Goal: Contribute content

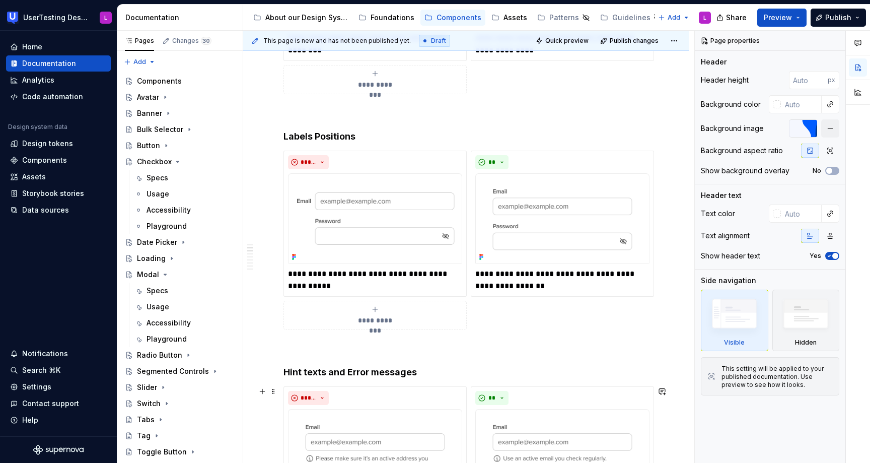
scroll to position [803, 0]
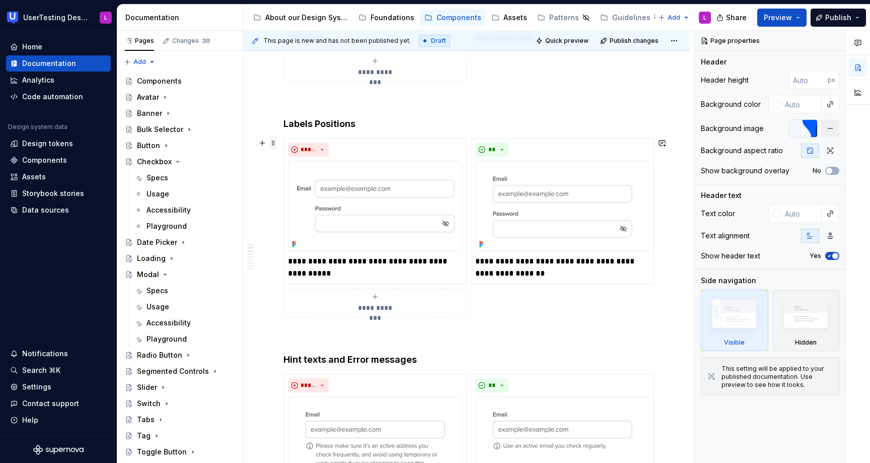
click at [274, 143] on span at bounding box center [274, 143] width 8 height 14
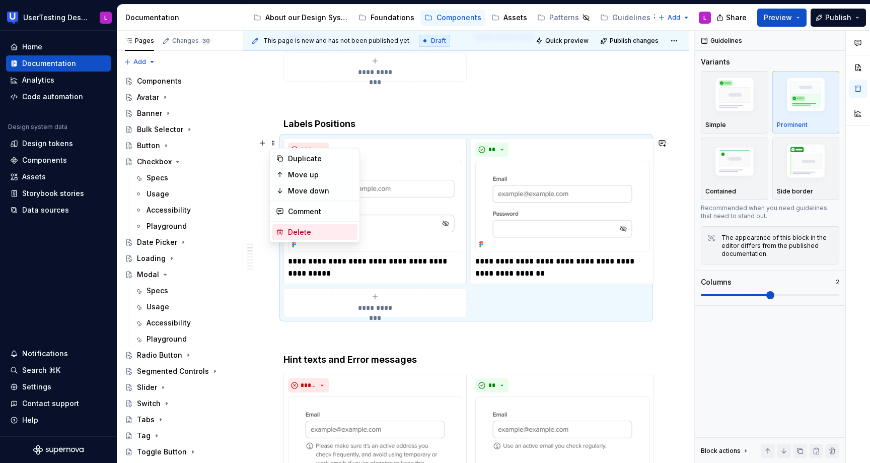
click at [292, 232] on div "Delete" at bounding box center [320, 232] width 65 height 10
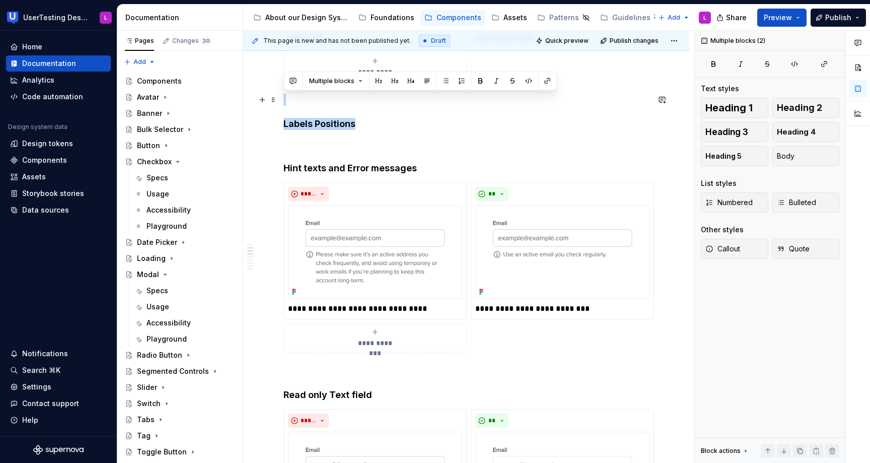
drag, startPoint x: 367, startPoint y: 125, endPoint x: 317, endPoint y: 94, distance: 59.1
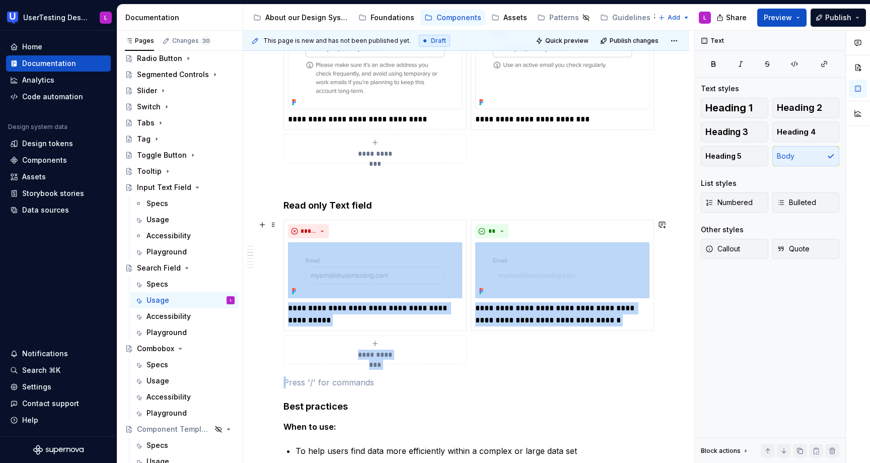
scroll to position [948, 0]
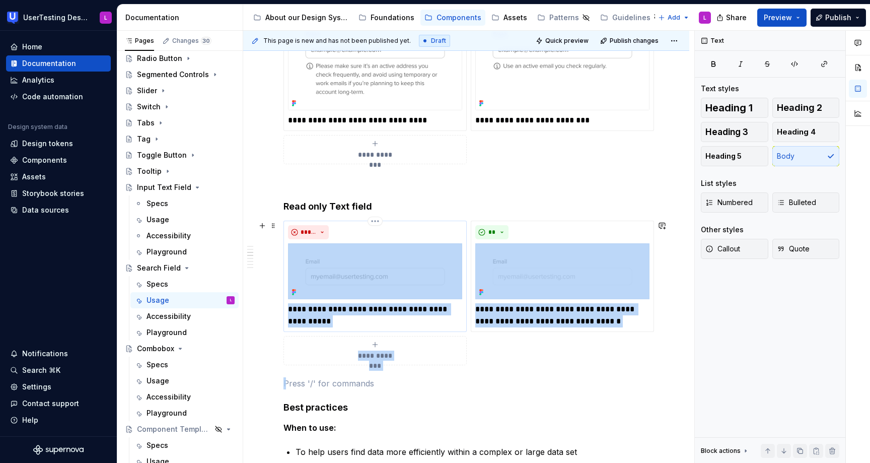
drag, startPoint x: 497, startPoint y: 247, endPoint x: 335, endPoint y: 278, distance: 164.1
click at [335, 278] on div "**********" at bounding box center [467, 428] width 366 height 2329
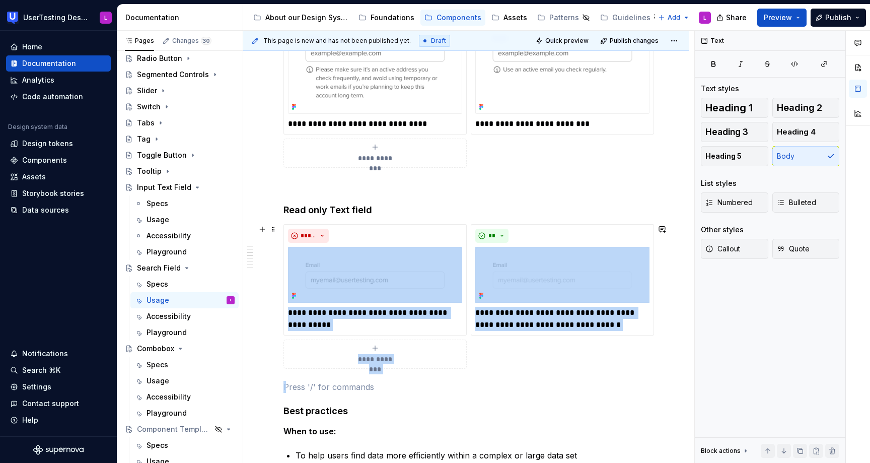
drag, startPoint x: 290, startPoint y: 382, endPoint x: 281, endPoint y: 274, distance: 108.7
click at [284, 274] on div "**********" at bounding box center [467, 431] width 366 height 2329
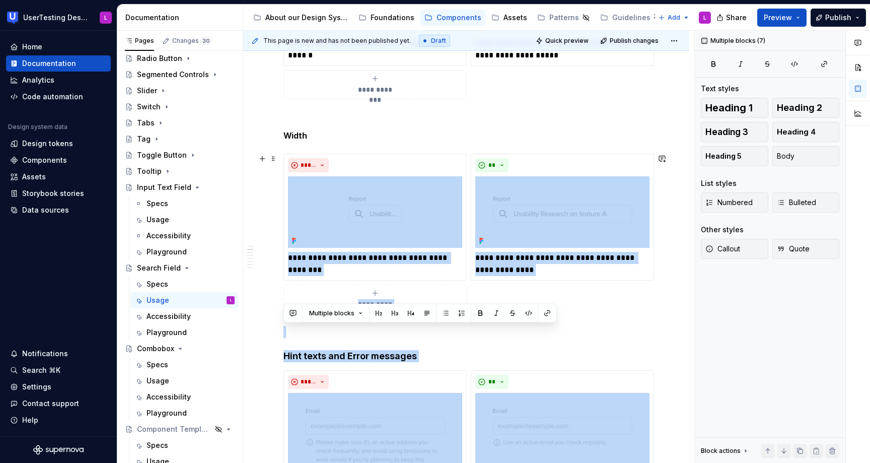
scroll to position [570, 0]
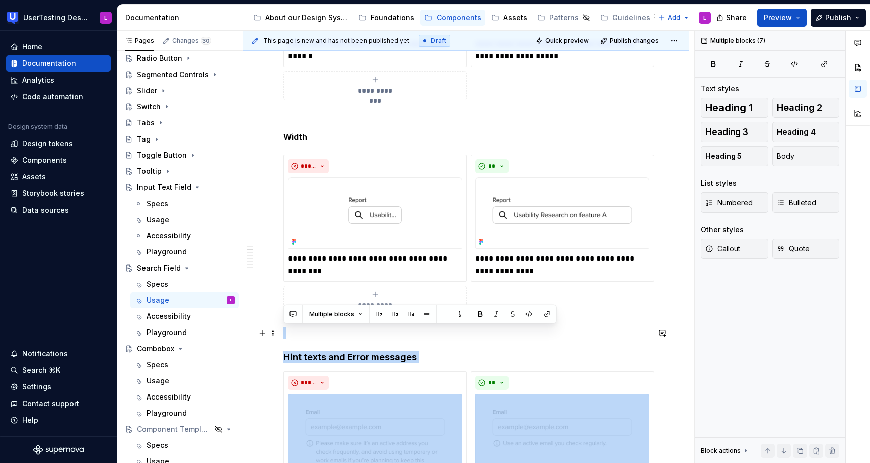
drag, startPoint x: 289, startPoint y: 381, endPoint x: 303, endPoint y: 337, distance: 46.9
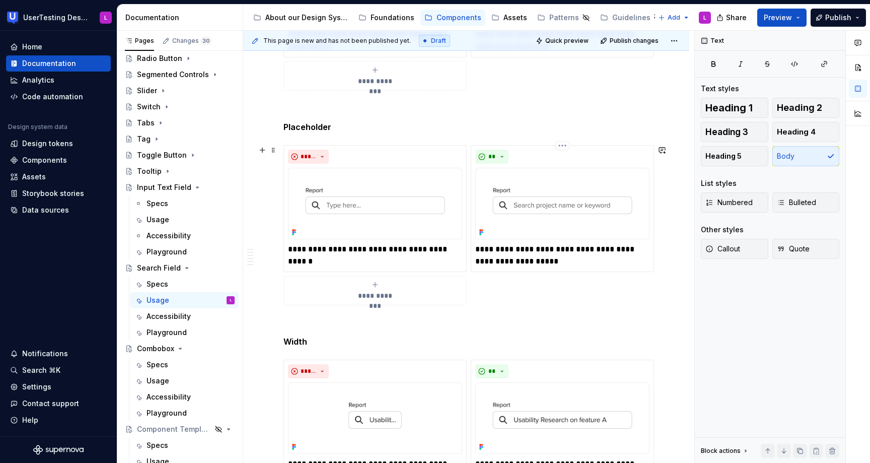
scroll to position [0, 0]
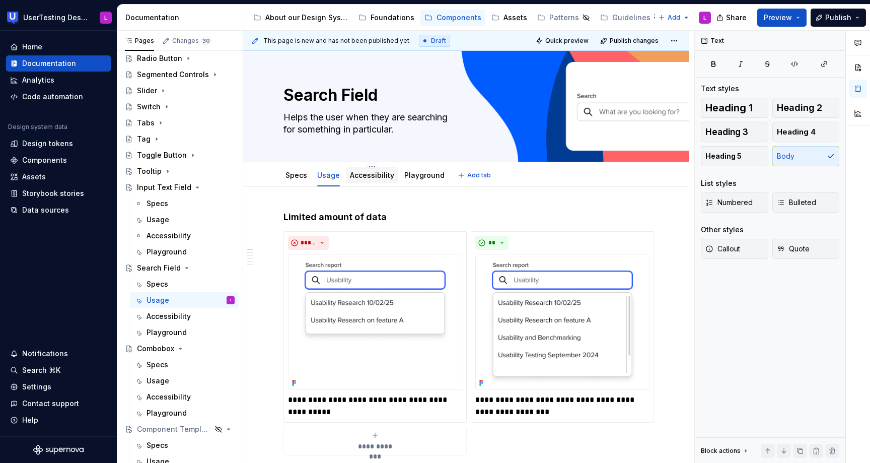
click at [372, 182] on div "Accessibility" at bounding box center [372, 175] width 52 height 16
click at [362, 179] on link "Accessibility" at bounding box center [372, 175] width 44 height 9
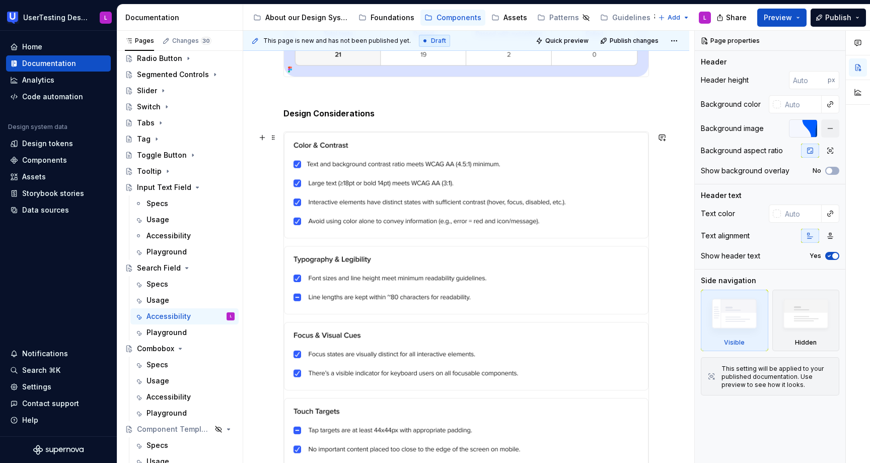
scroll to position [263, 0]
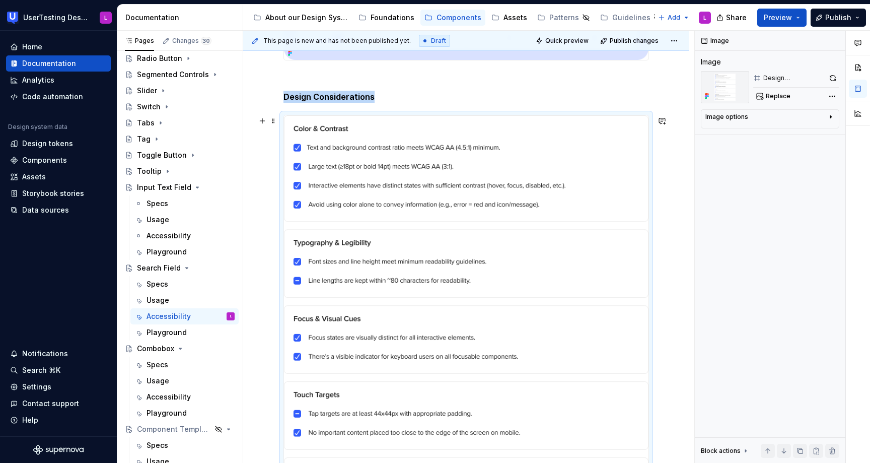
click at [522, 129] on img at bounding box center [466, 348] width 365 height 467
click at [781, 95] on span "Replace" at bounding box center [778, 96] width 25 height 8
type textarea "*"
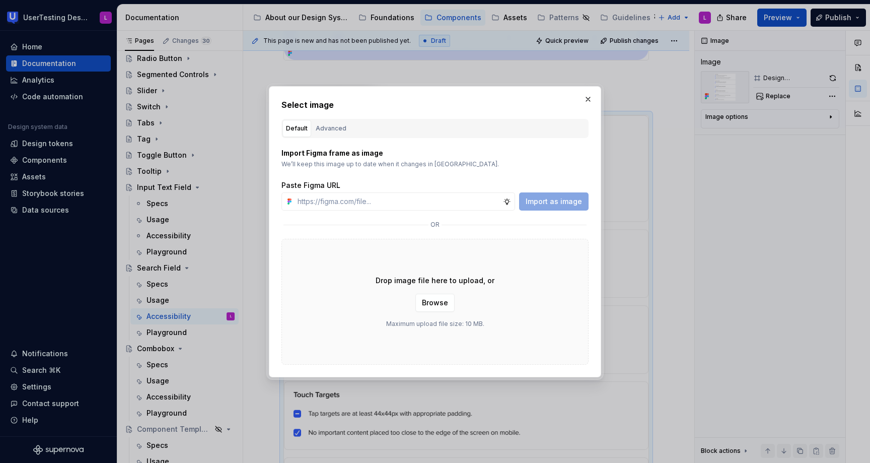
type input "[URL][DOMAIN_NAME]"
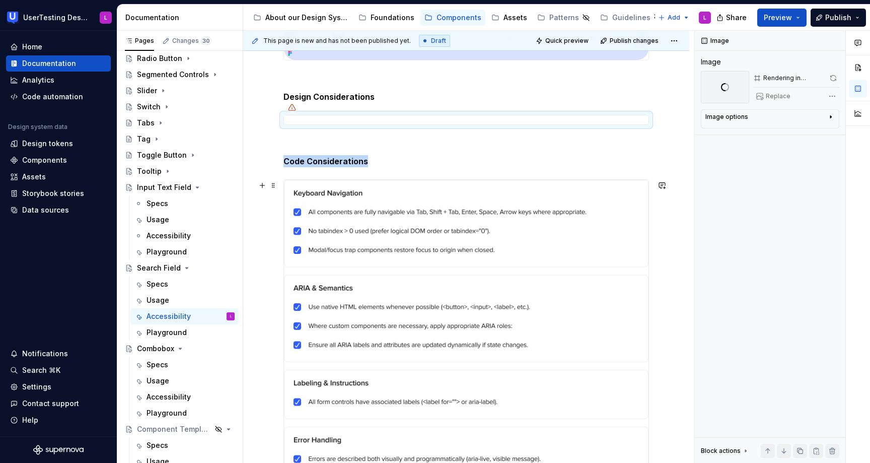
click at [427, 258] on img at bounding box center [466, 328] width 365 height 296
click at [775, 94] on span "Replace" at bounding box center [778, 96] width 25 height 8
type textarea "*"
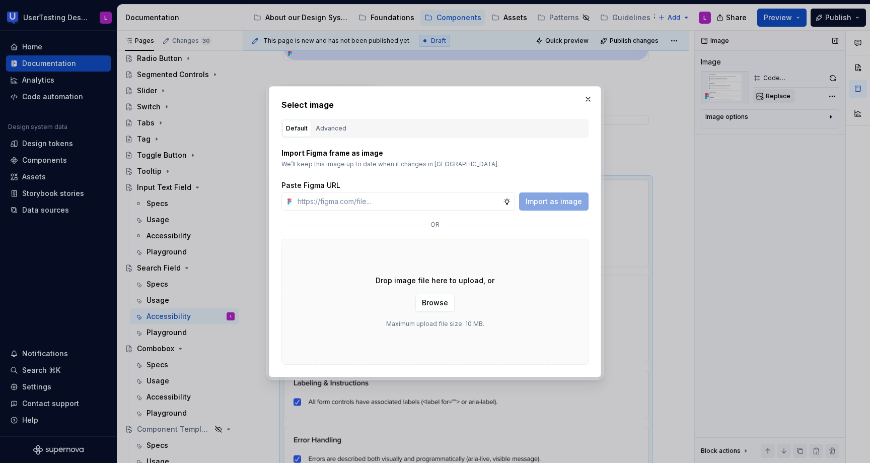
type input "[URL][DOMAIN_NAME]"
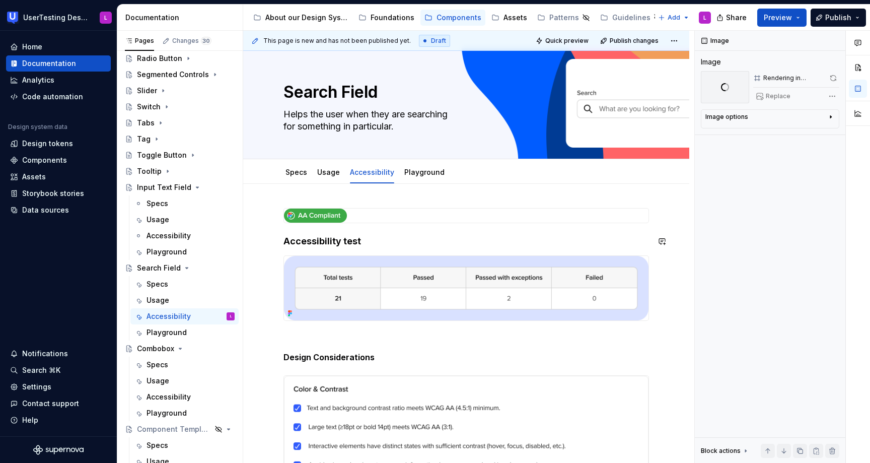
scroll to position [0, 0]
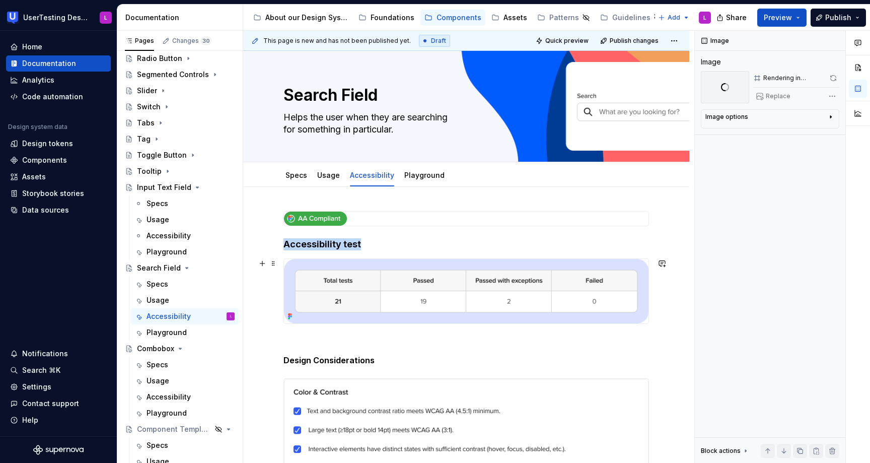
click at [393, 287] on img at bounding box center [466, 291] width 365 height 64
click at [777, 98] on span "Replace" at bounding box center [778, 96] width 25 height 8
type textarea "*"
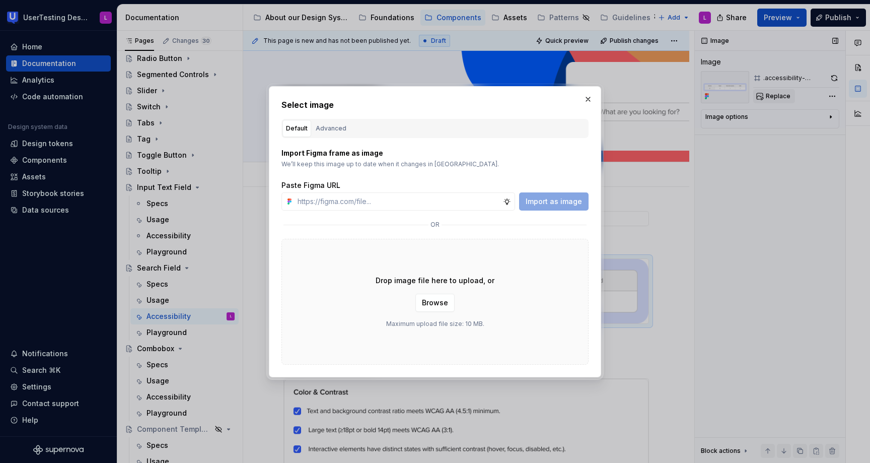
type input "[URL][DOMAIN_NAME]"
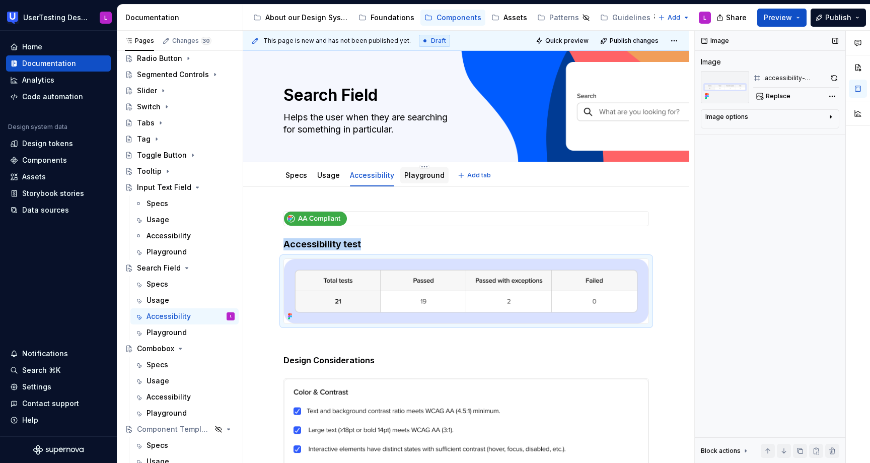
click at [405, 178] on link "Playground" at bounding box center [425, 175] width 40 height 9
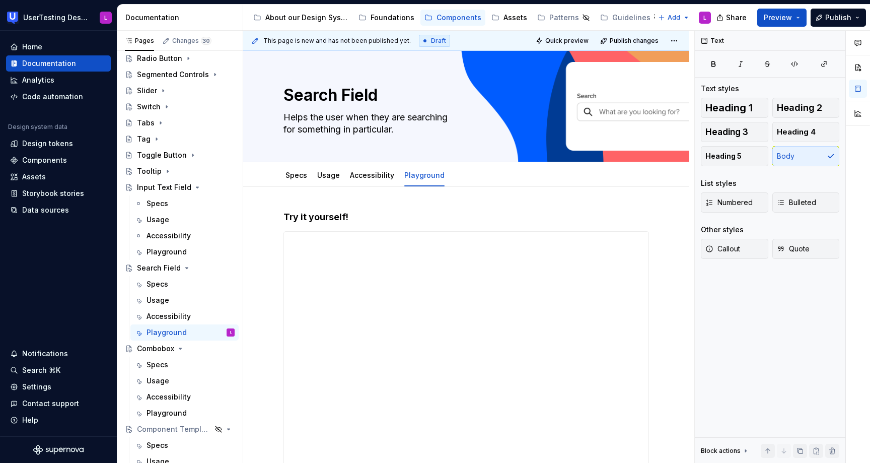
click at [273, 237] on span at bounding box center [274, 236] width 8 height 14
type textarea "*"
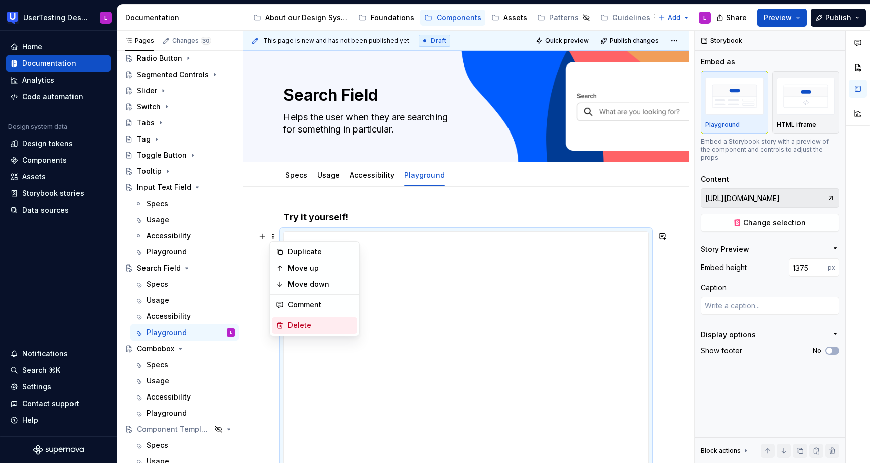
click at [299, 326] on div "Delete" at bounding box center [320, 325] width 65 height 10
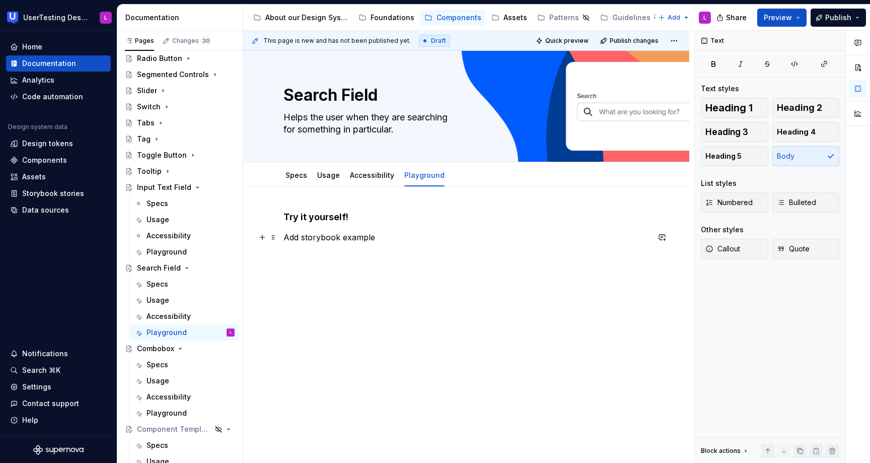
click at [346, 238] on p "Add storybook example" at bounding box center [467, 237] width 366 height 12
click at [318, 238] on p "Add storybook playground" at bounding box center [467, 237] width 366 height 12
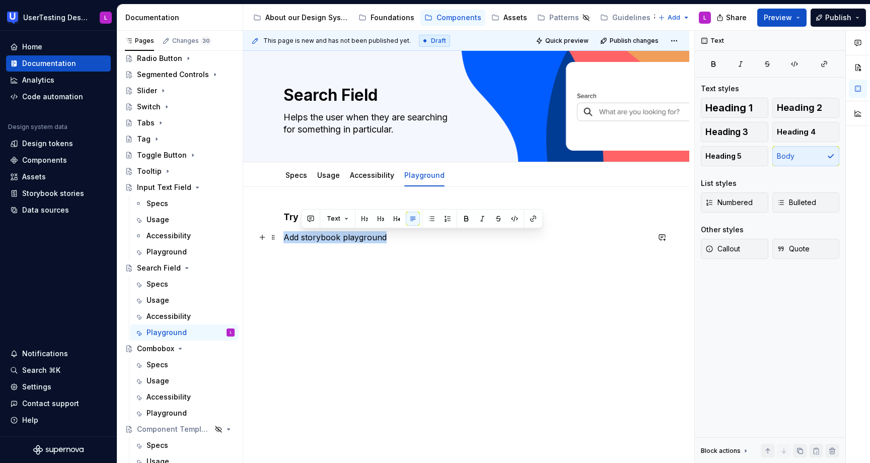
click at [318, 238] on p "Add storybook playground" at bounding box center [467, 237] width 366 height 12
click at [495, 218] on button "button" at bounding box center [497, 219] width 14 height 14
click at [429, 274] on div "Try it yourself! Add storybook playground" at bounding box center [466, 294] width 446 height 214
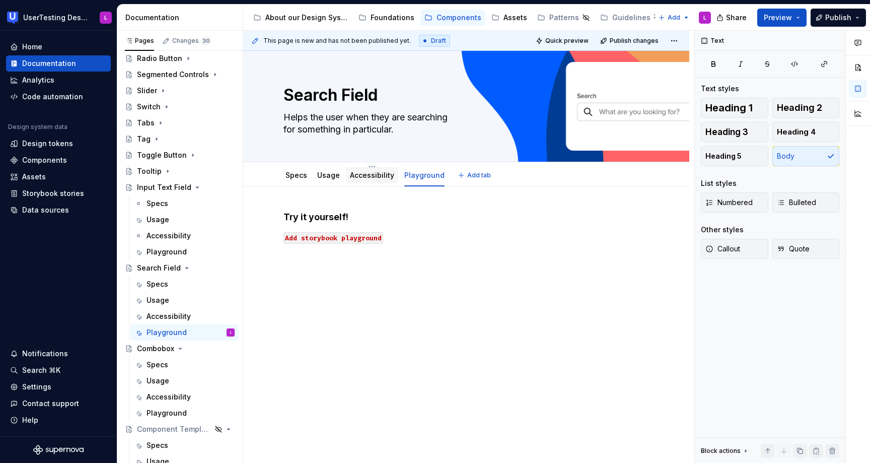
click at [350, 176] on link "Accessibility" at bounding box center [372, 175] width 44 height 9
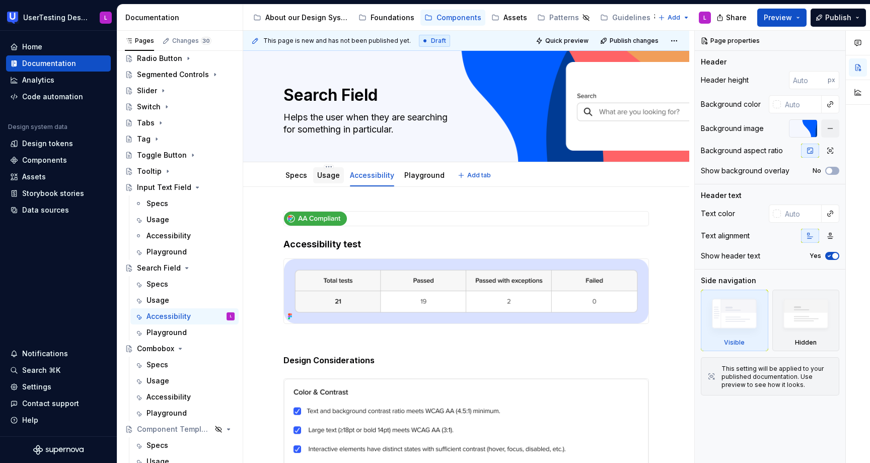
click at [321, 179] on div "Usage" at bounding box center [328, 175] width 23 height 10
click at [321, 182] on div "Usage" at bounding box center [328, 175] width 31 height 16
click at [319, 181] on div "Usage" at bounding box center [328, 175] width 23 height 12
type textarea "*"
